Goal: Find specific page/section: Find specific page/section

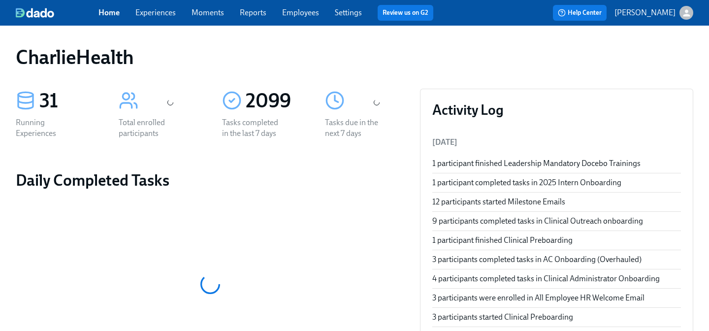
click at [302, 13] on link "Employees" at bounding box center [300, 12] width 37 height 9
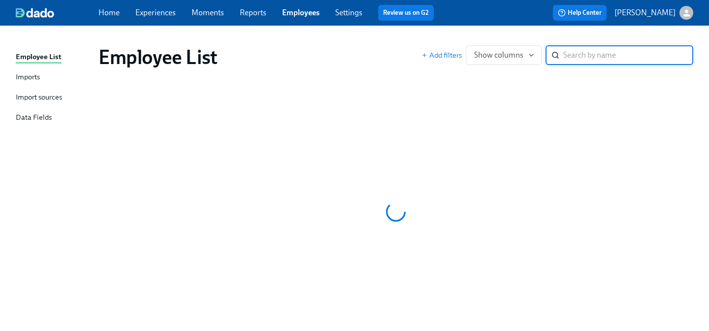
click at [574, 56] on input "search" at bounding box center [628, 55] width 130 height 20
type input "[PERSON_NAME]"
click at [676, 54] on input "[PERSON_NAME]" at bounding box center [628, 55] width 130 height 20
